Goal: Task Accomplishment & Management: Manage account settings

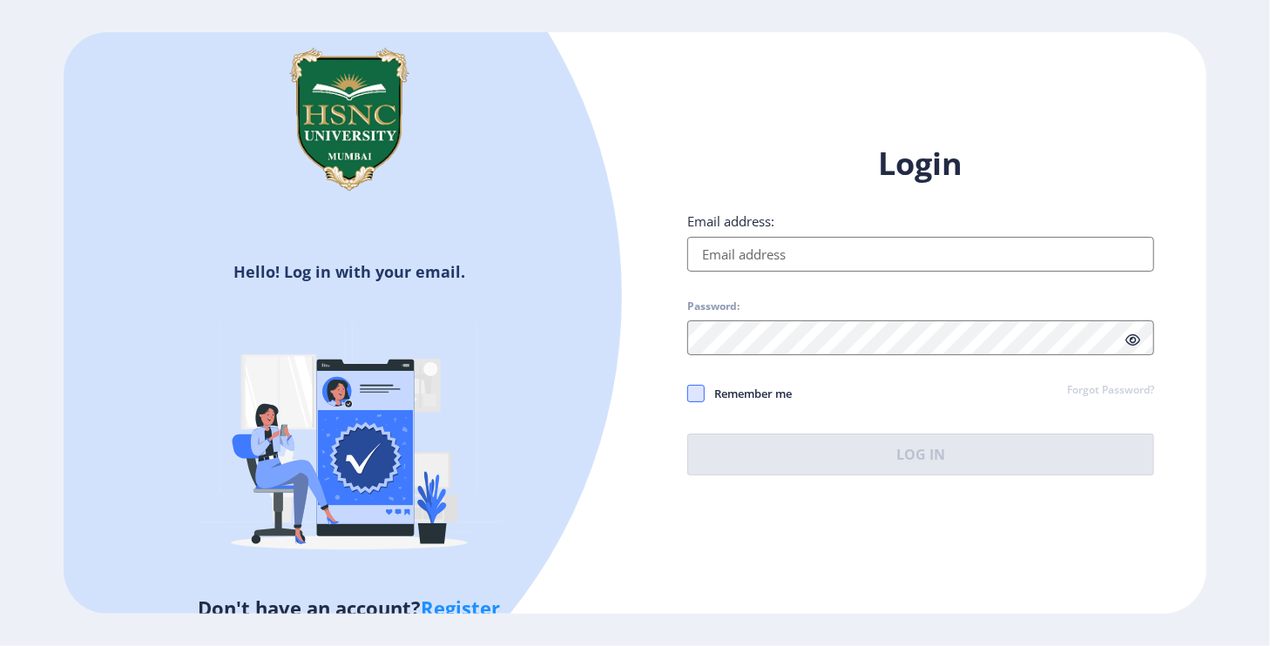
type input "[EMAIL_ADDRESS][DOMAIN_NAME]"
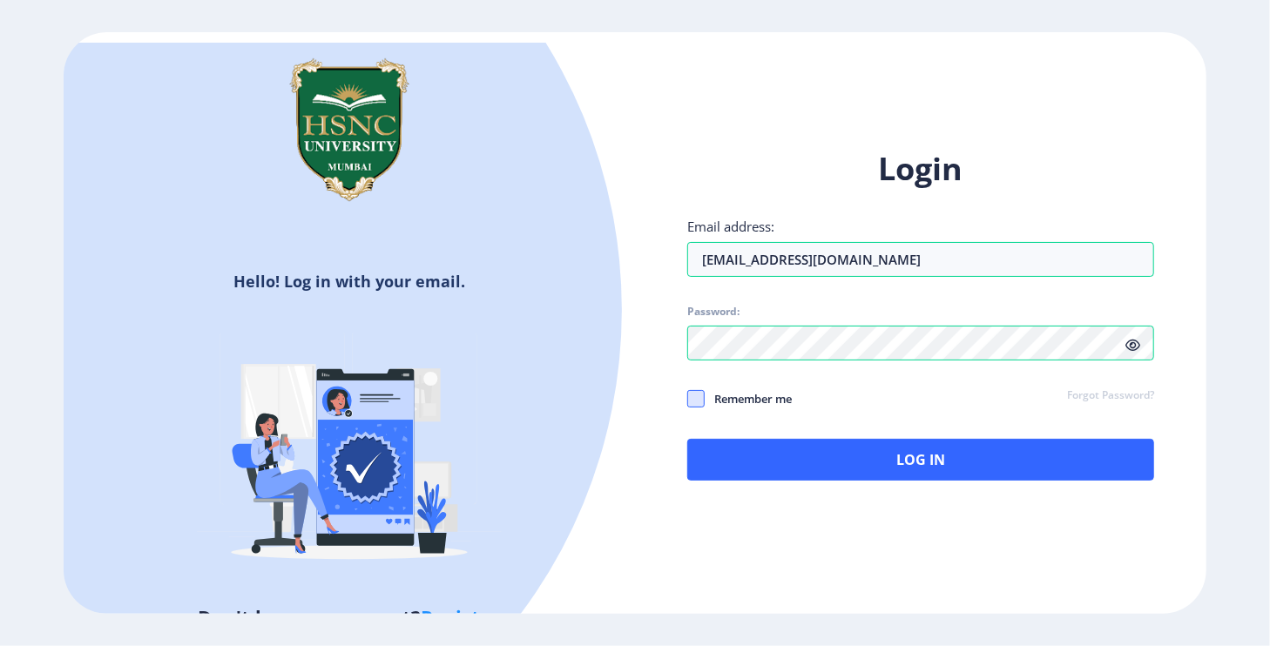
click at [700, 392] on span at bounding box center [695, 398] width 17 height 17
click at [688, 398] on input "Remember me" at bounding box center [687, 398] width 1 height 1
checkbox input "true"
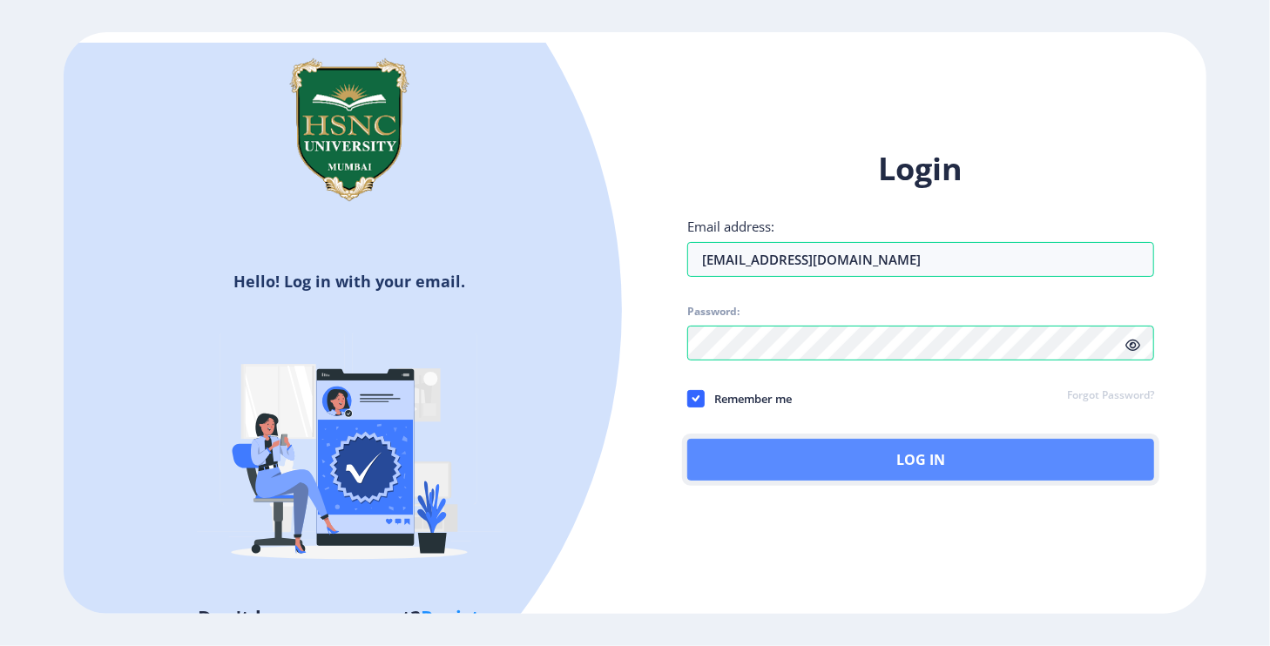
click at [865, 452] on button "Log In" at bounding box center [920, 460] width 467 height 42
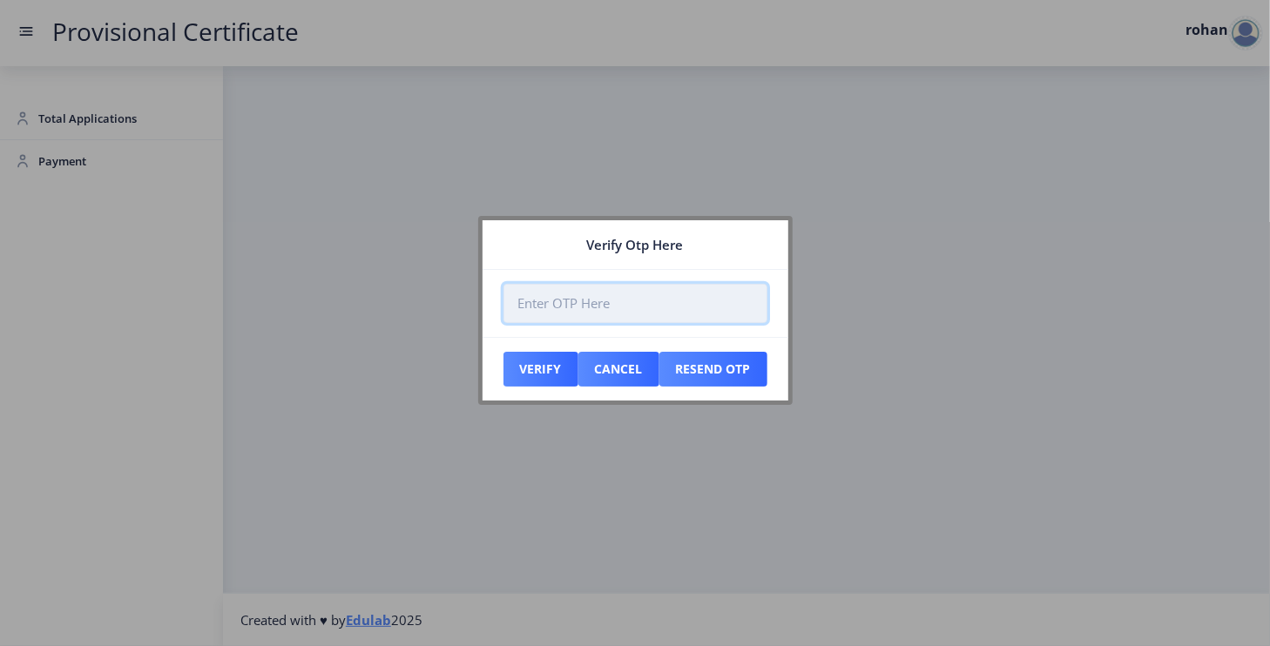
click at [558, 301] on input "number" at bounding box center [636, 303] width 264 height 39
type input "377011"
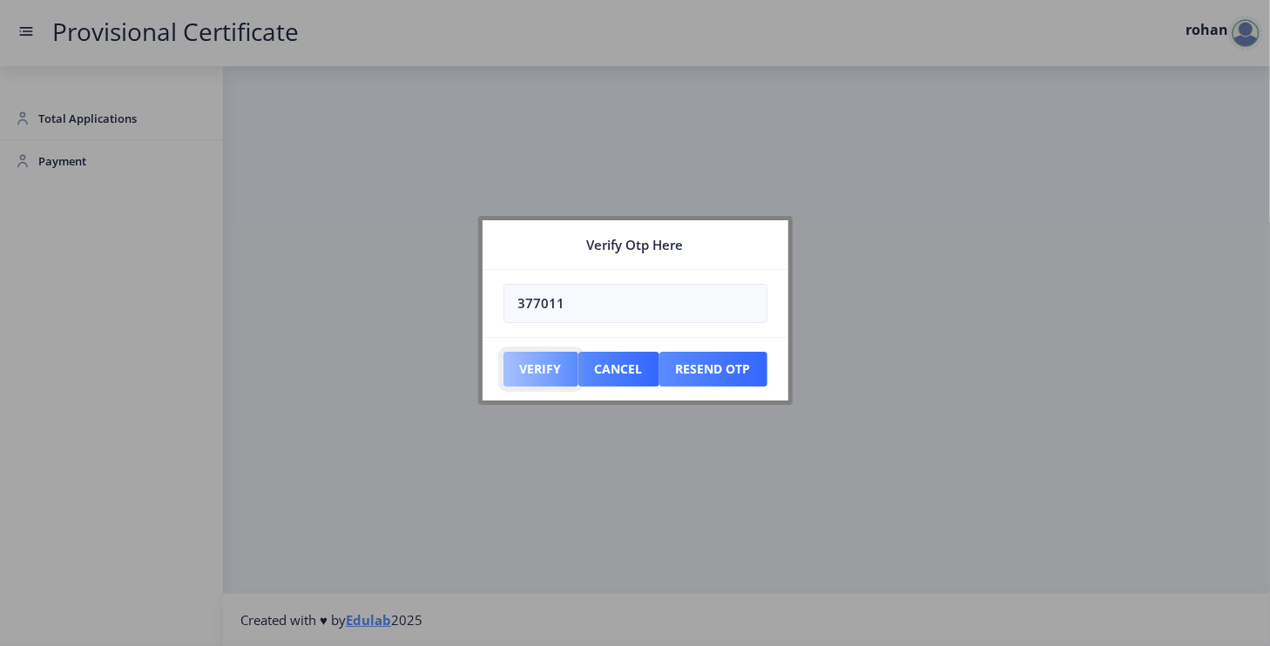
click at [545, 373] on button "Verify" at bounding box center [541, 369] width 75 height 35
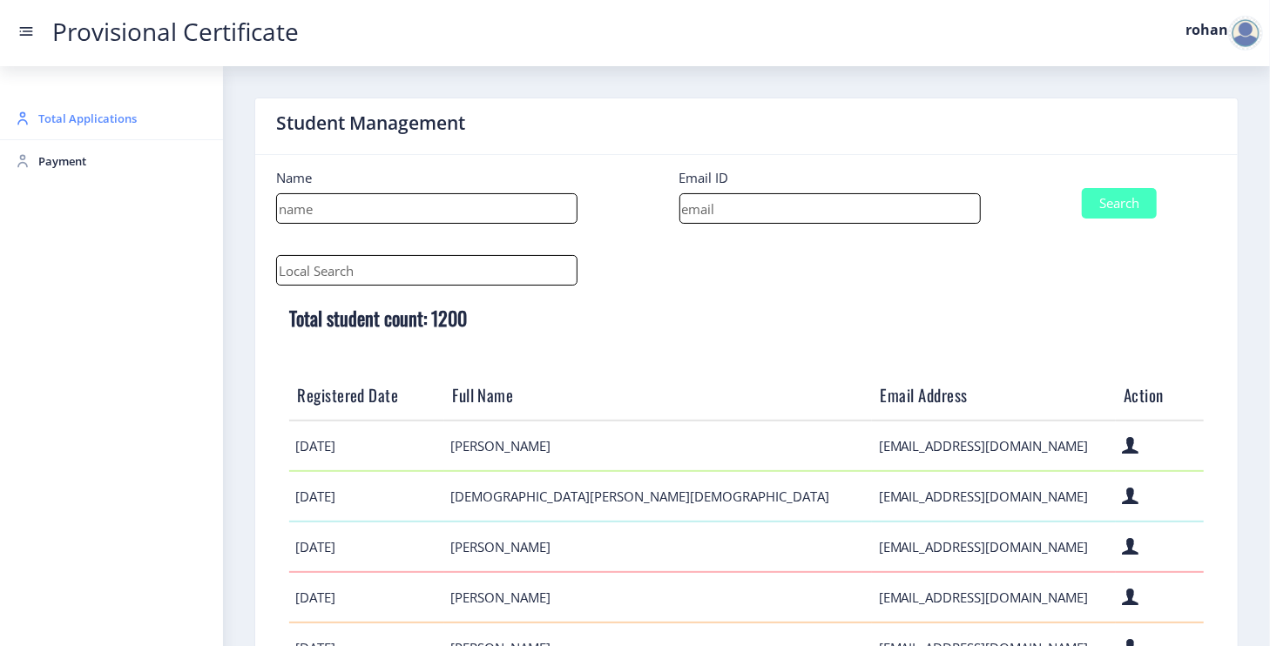
click at [98, 118] on span "Total Applications" at bounding box center [123, 118] width 171 height 21
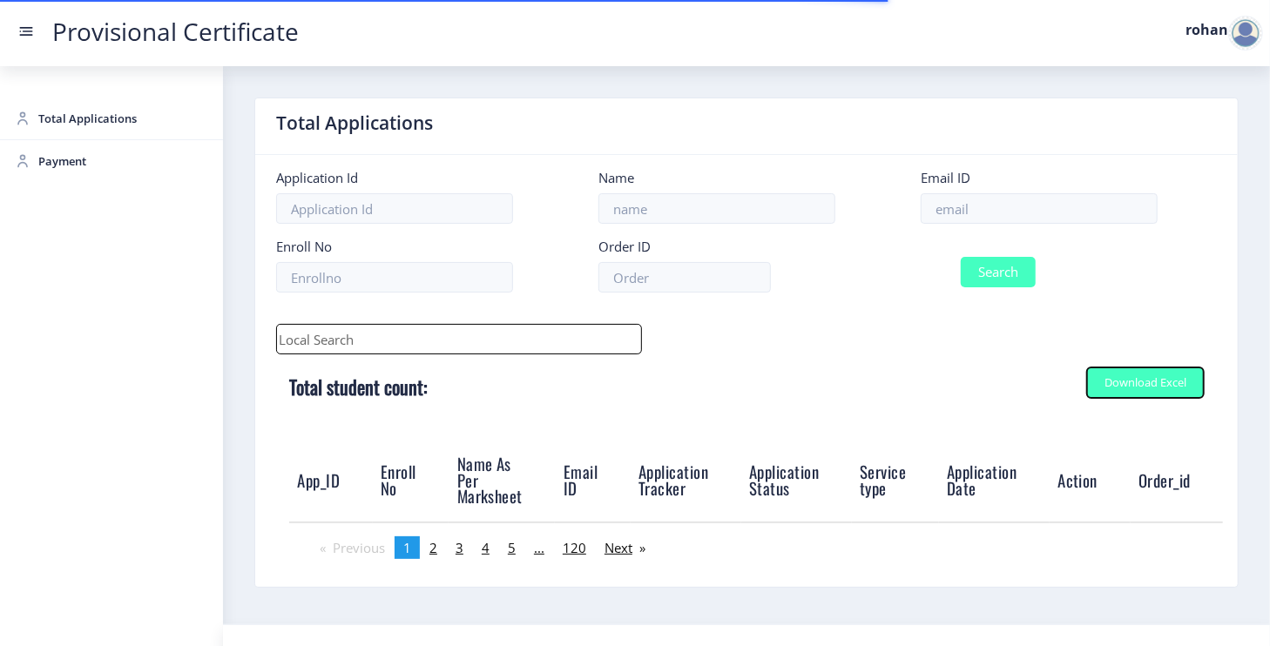
click at [1131, 388] on div "Download Excel" at bounding box center [1146, 382] width 82 height 13
